Goal: Information Seeking & Learning: Find specific fact

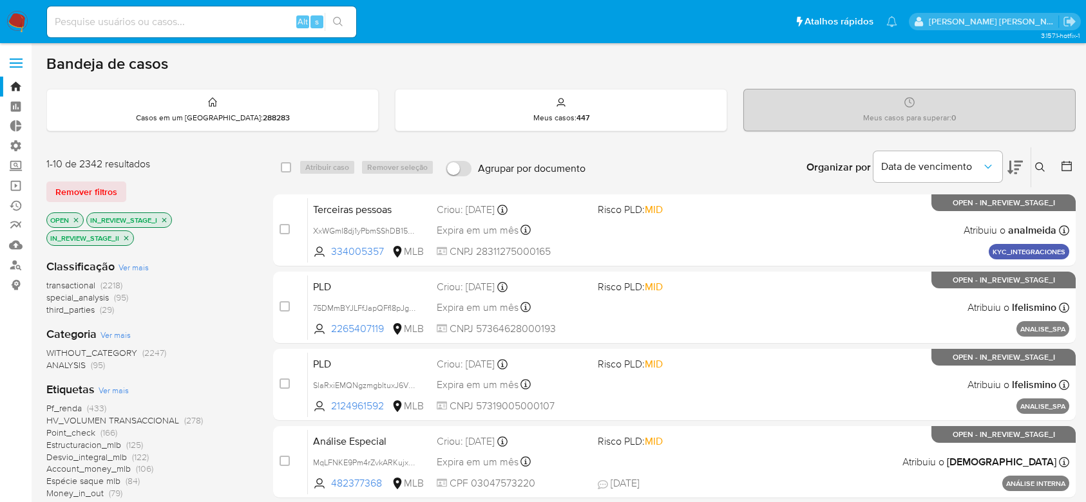
click at [151, 32] on div "Alt s" at bounding box center [201, 21] width 309 height 31
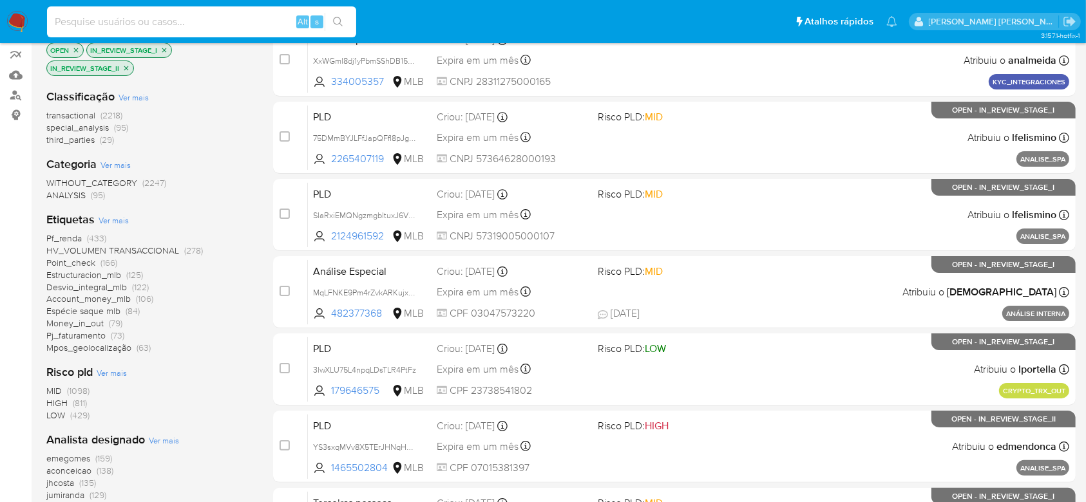
click at [164, 24] on input at bounding box center [201, 22] width 309 height 17
paste input "wxeEvJJ3RYggEtCCk8vPx0Me"
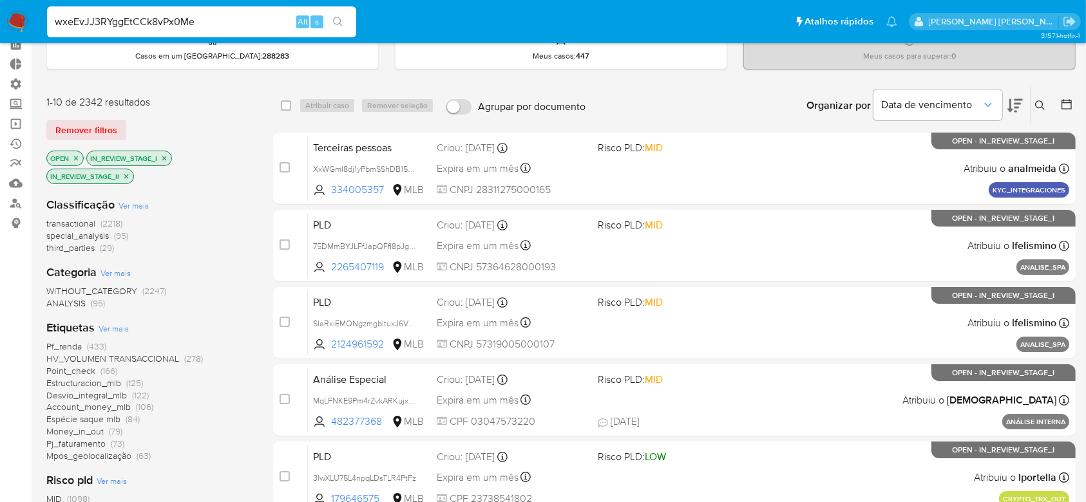
scroll to position [0, 0]
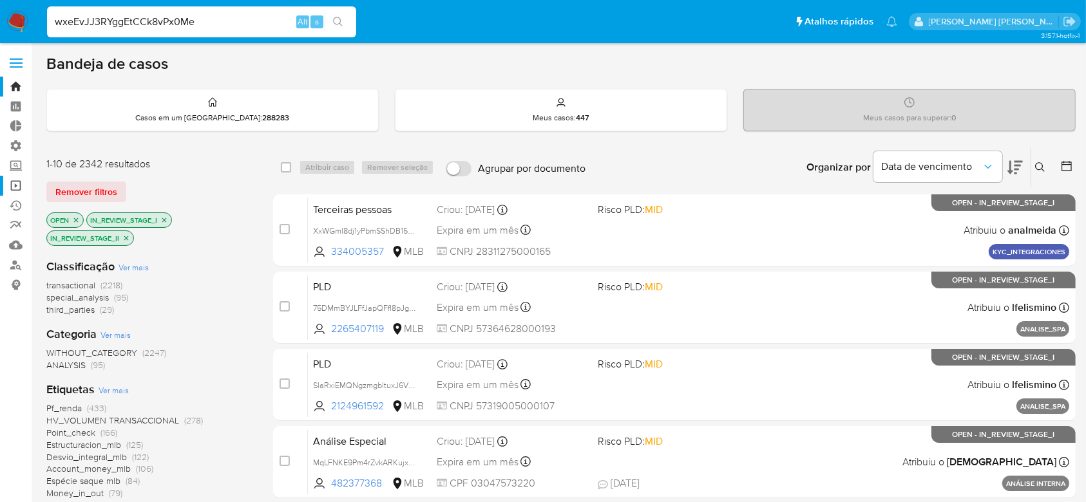
type input "wxeEvJJ3RYggEtCCk8vPx0Me"
click at [16, 186] on link "Operações em massa" at bounding box center [76, 186] width 153 height 20
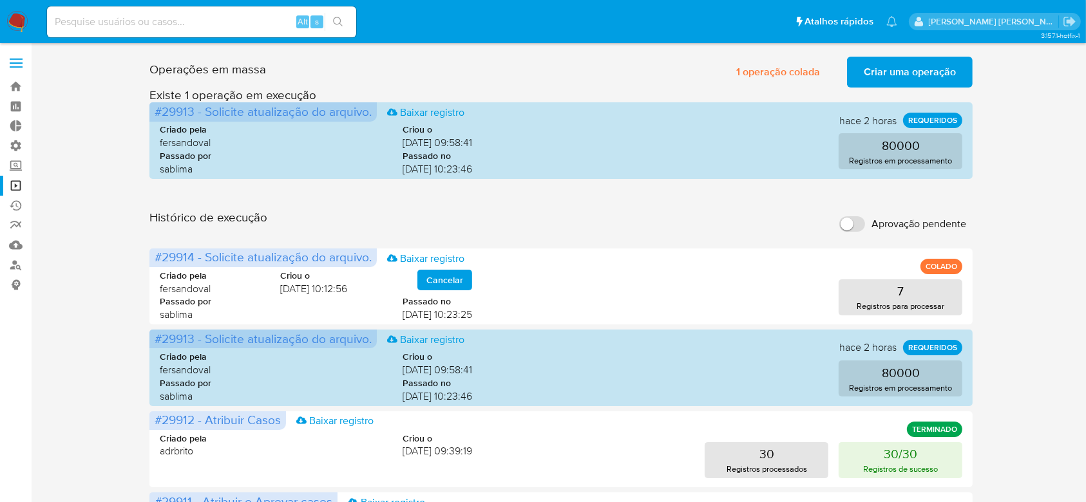
click at [227, 22] on input at bounding box center [201, 22] width 309 height 17
paste input "wxeEvJJ3RYggEtCCk8vPx0Me"
type input "wxeEvJJ3RYggEtCCk8vPx0Me"
click at [347, 18] on button "search-icon" at bounding box center [338, 22] width 26 height 18
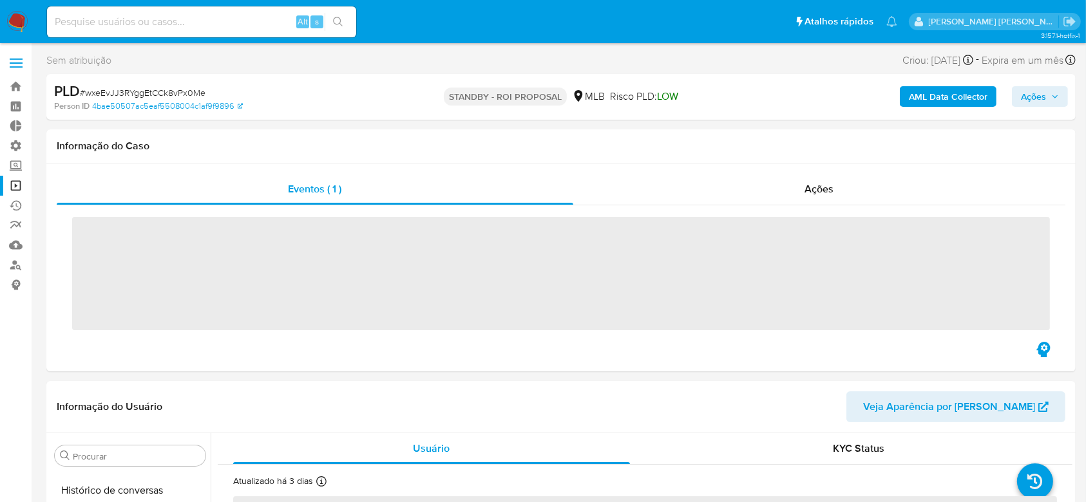
scroll to position [575, 0]
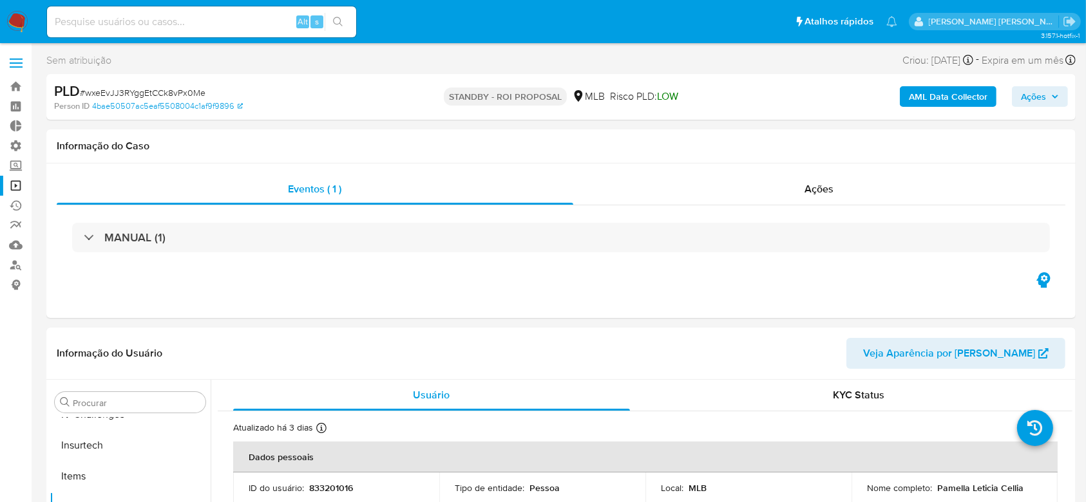
select select "10"
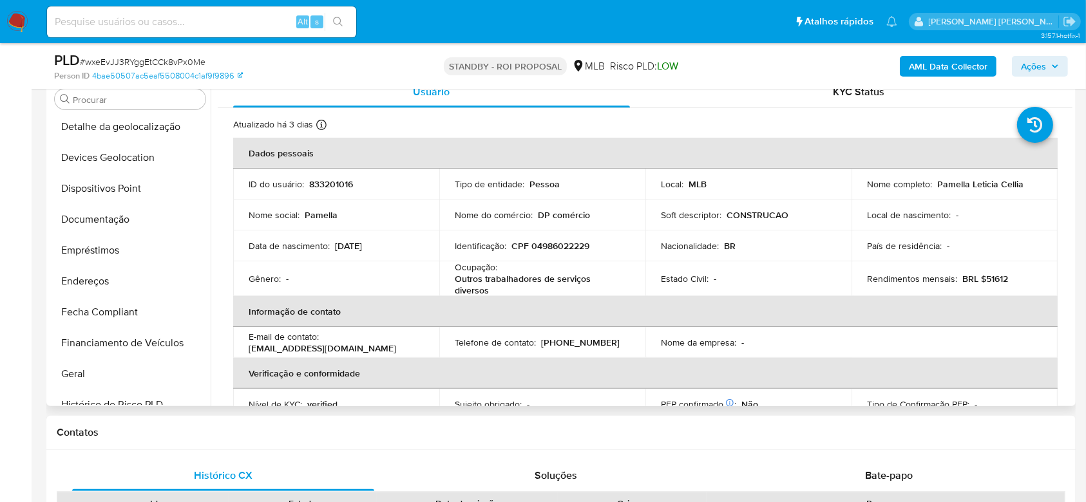
scroll to position [146, 0]
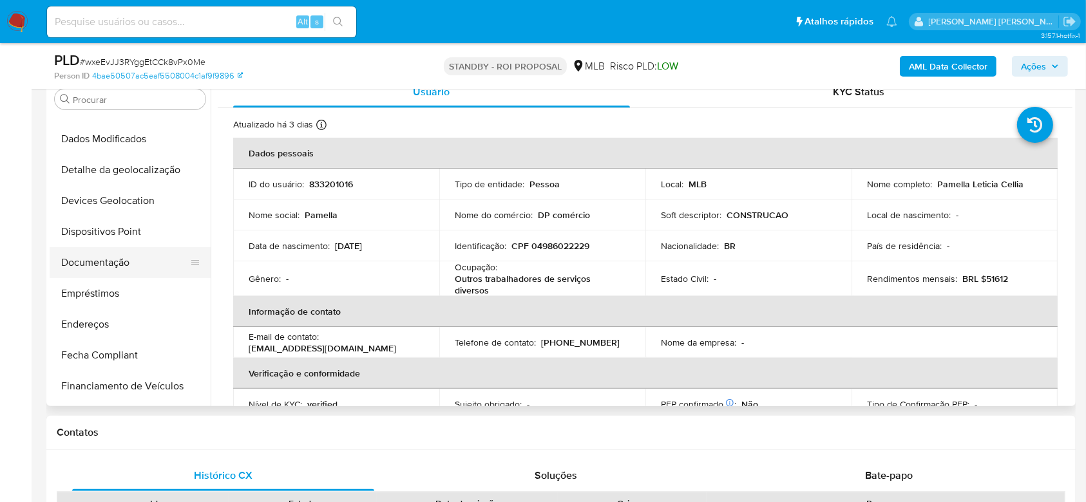
click at [110, 256] on button "Documentação" at bounding box center [125, 262] width 151 height 31
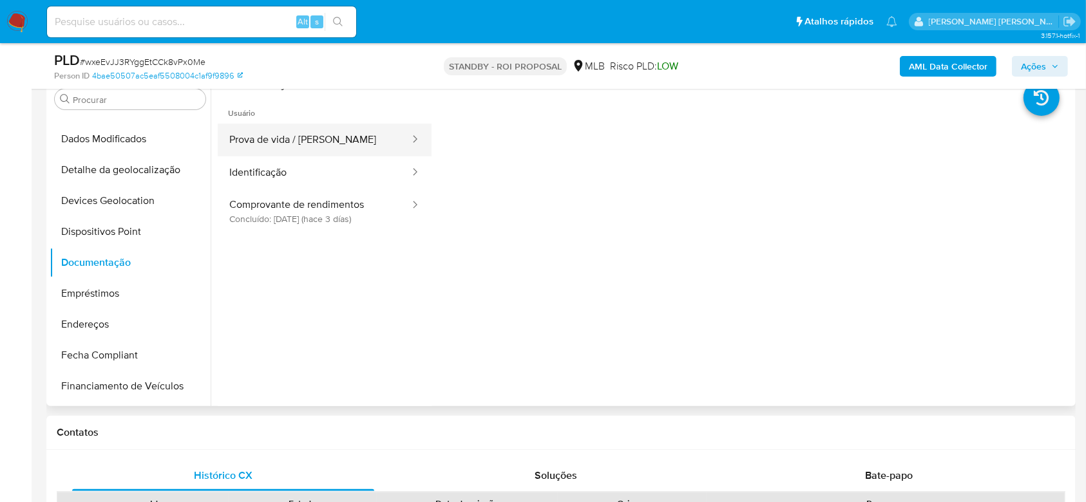
click at [302, 134] on button "Prova de vida / Selfie" at bounding box center [314, 140] width 193 height 33
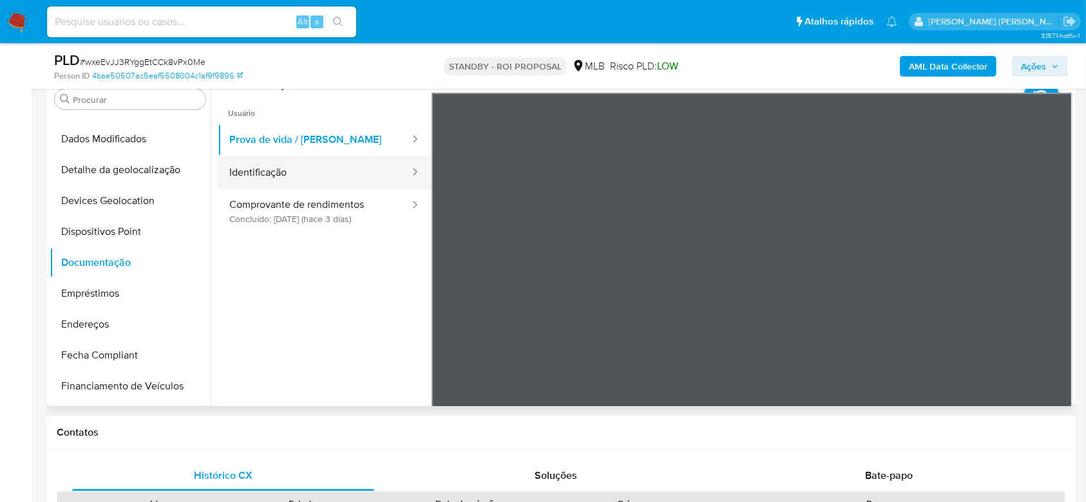
click at [282, 184] on button "Identificação" at bounding box center [314, 173] width 193 height 33
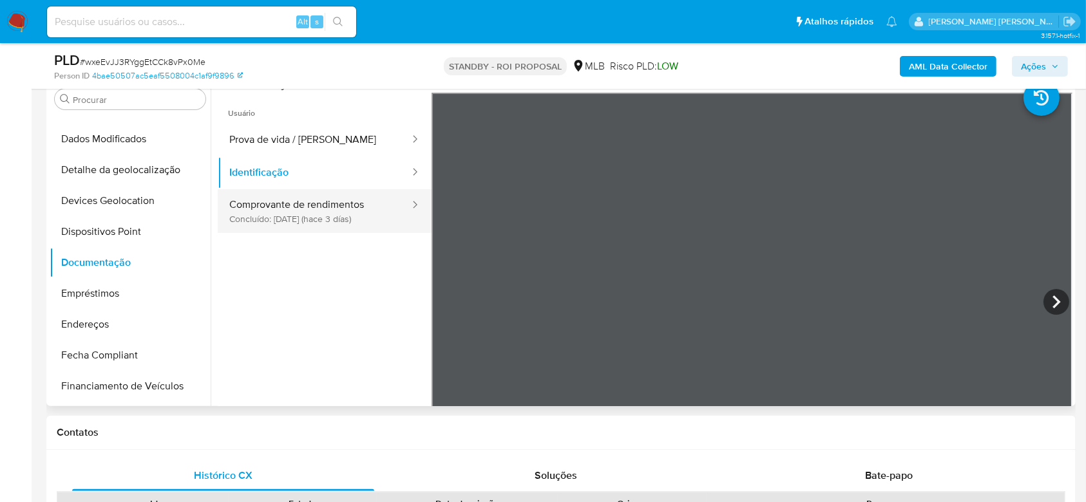
click at [254, 204] on button "Comprovante de rendimentos Concluído: 26/08/2025 (hace 3 días)" at bounding box center [314, 211] width 193 height 44
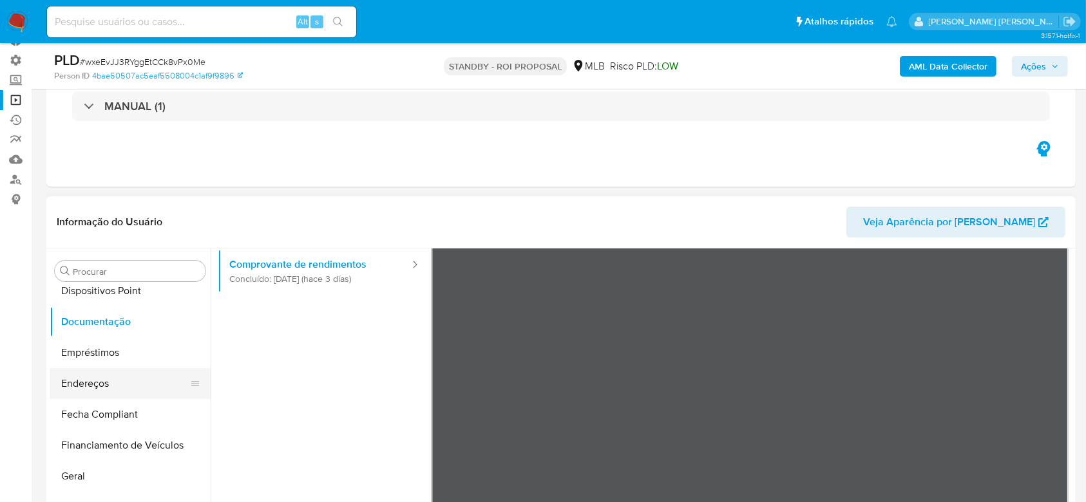
scroll to position [232, 0]
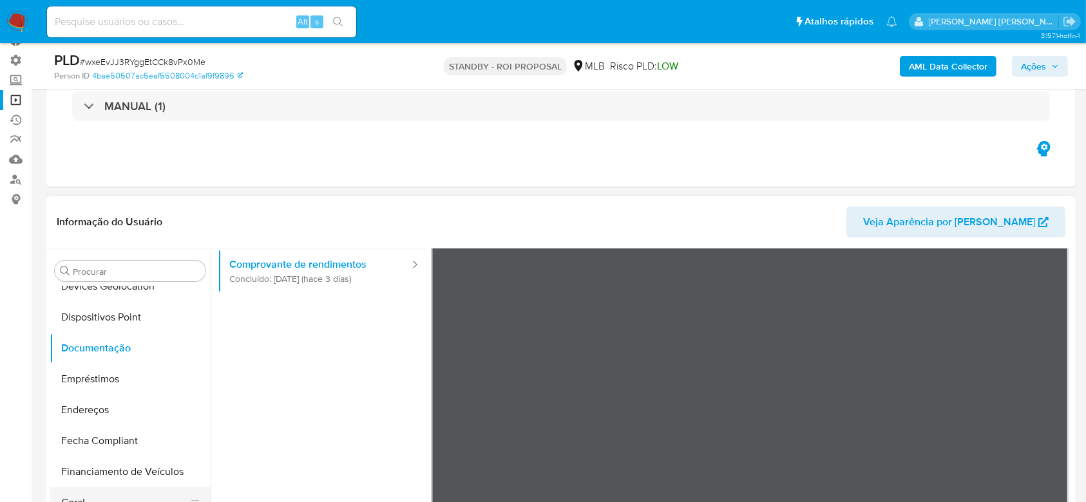
click at [85, 496] on button "Geral" at bounding box center [125, 503] width 151 height 31
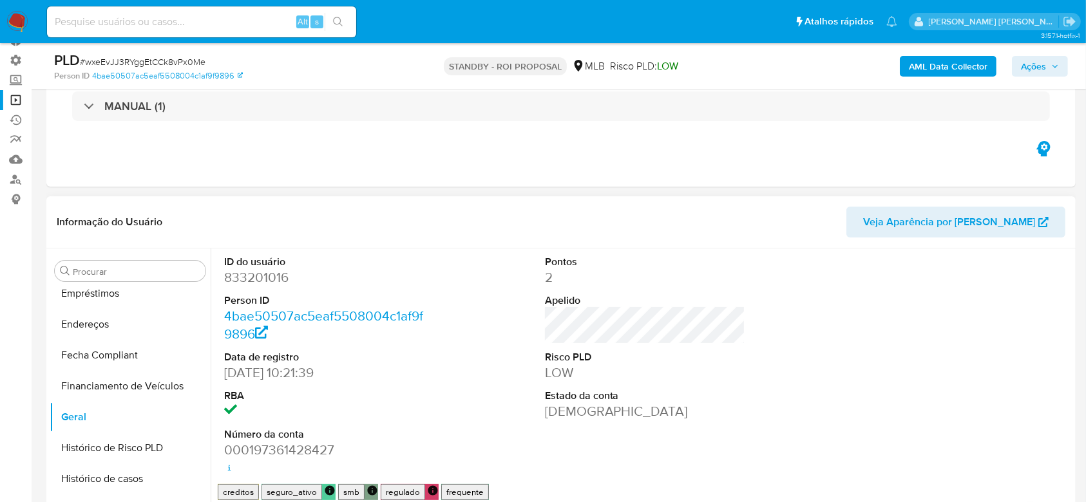
scroll to position [403, 0]
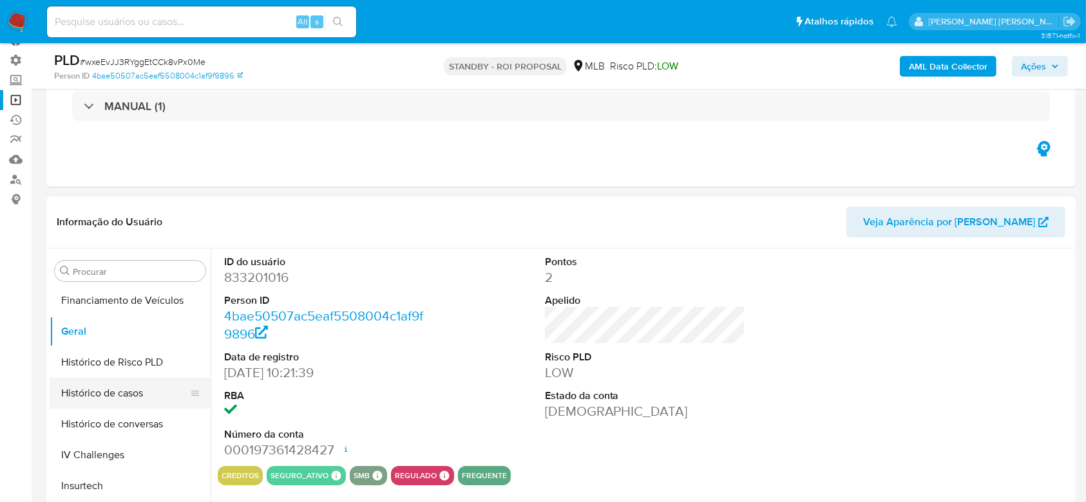
click at [106, 390] on button "Histórico de casos" at bounding box center [125, 393] width 151 height 31
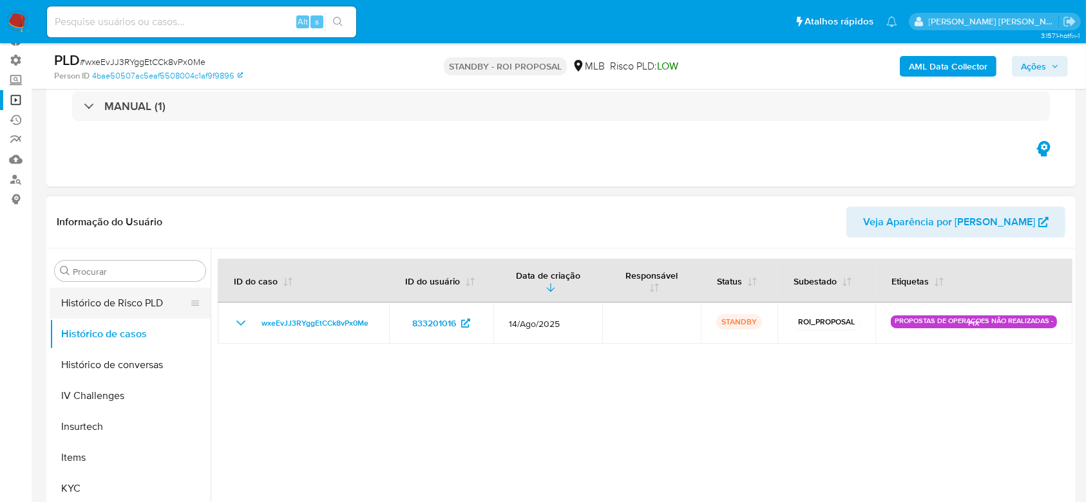
scroll to position [490, 0]
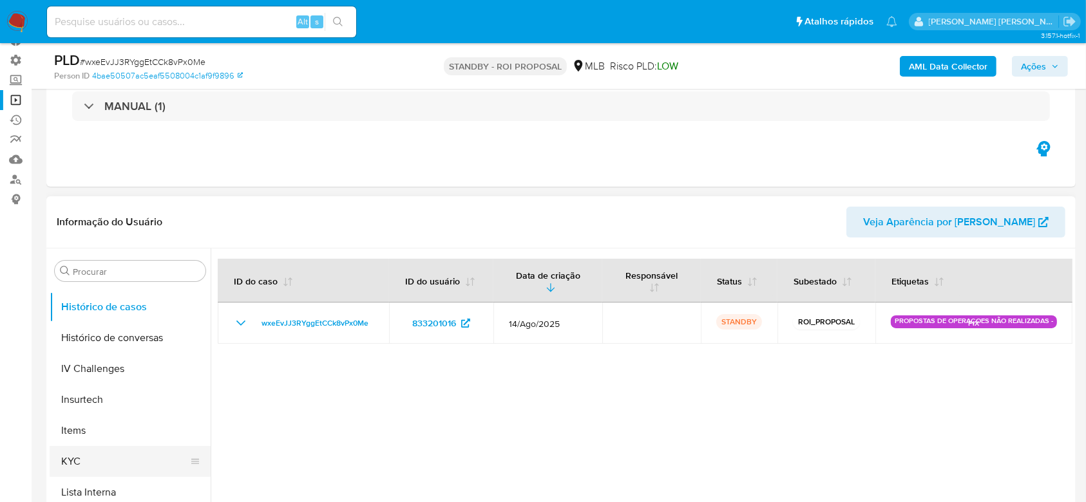
click at [83, 454] on button "KYC" at bounding box center [125, 461] width 151 height 31
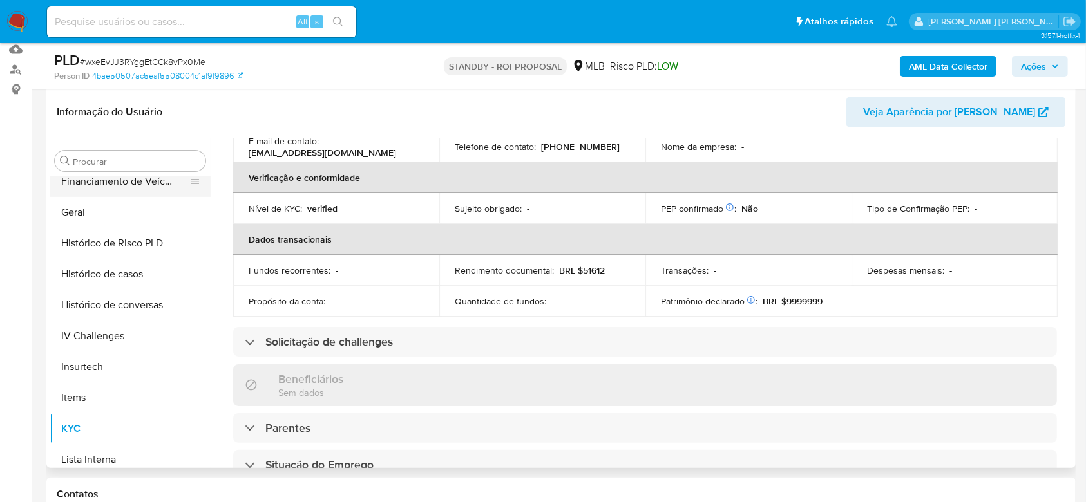
scroll to position [429, 0]
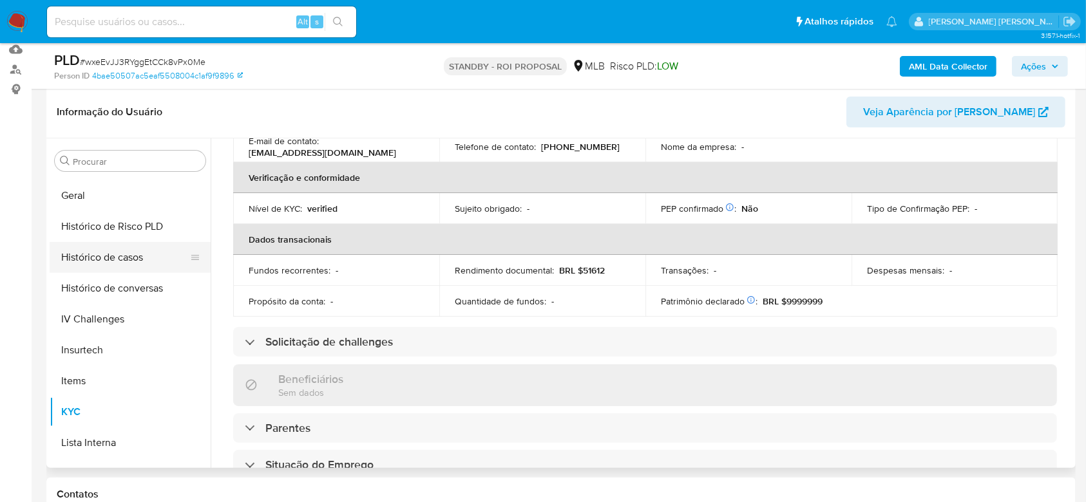
click at [131, 262] on button "Histórico de casos" at bounding box center [125, 257] width 151 height 31
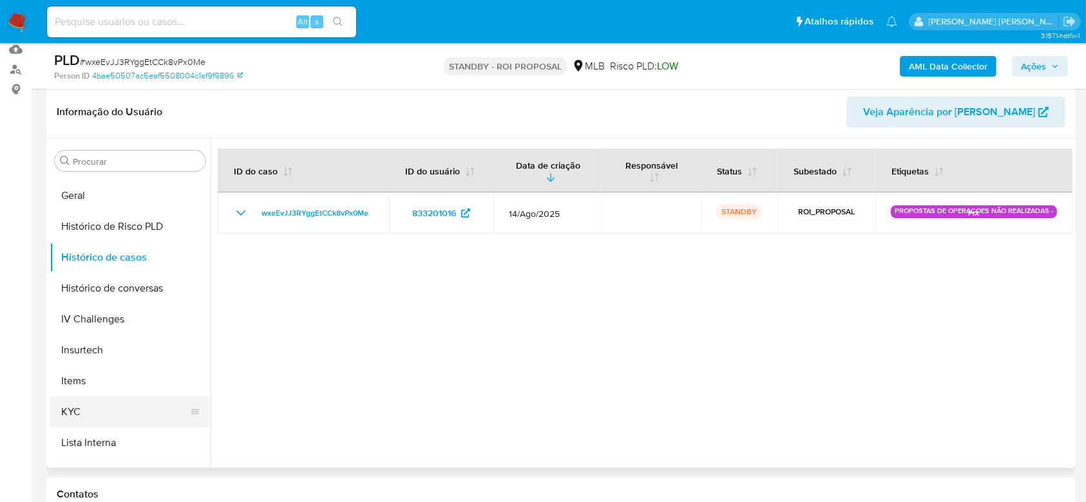
click at [106, 409] on button "KYC" at bounding box center [125, 412] width 151 height 31
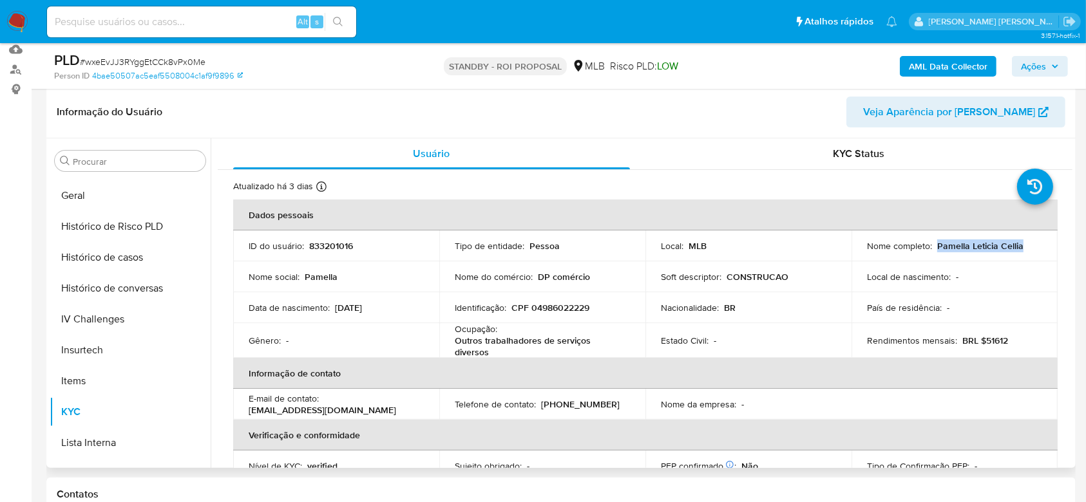
drag, startPoint x: 934, startPoint y: 244, endPoint x: 1018, endPoint y: 250, distance: 84.6
click at [1018, 250] on div "Nome completo : Pamella Leticia Cellia" at bounding box center [954, 246] width 175 height 12
copy p "Pamella Leticia Cellia"
